Goal: Find specific page/section: Find specific page/section

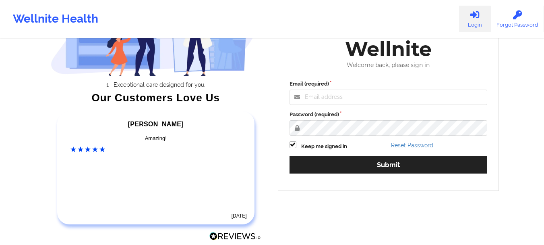
scroll to position [89, 0]
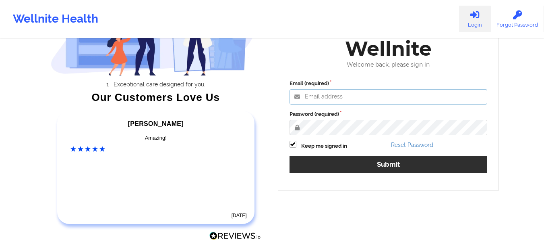
type input "[PERSON_NAME][EMAIL_ADDRESS][PERSON_NAME][DOMAIN_NAME]"
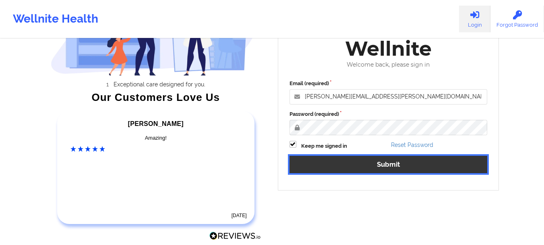
click at [368, 161] on button "Submit" at bounding box center [389, 164] width 198 height 17
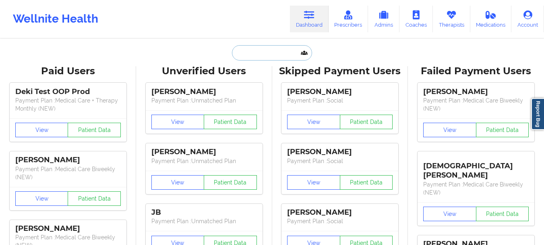
click at [264, 50] on input "text" at bounding box center [272, 52] width 80 height 15
paste input "[PERSON_NAME]"
type input "[PERSON_NAME]"
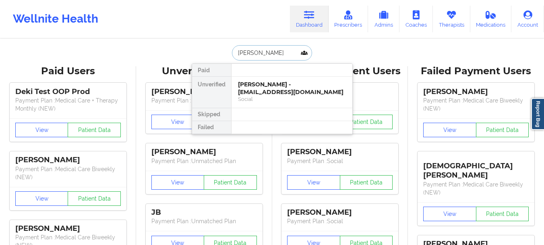
click at [264, 85] on div "[PERSON_NAME] - [EMAIL_ADDRESS][DOMAIN_NAME]" at bounding box center [292, 88] width 108 height 15
